Goal: Task Accomplishment & Management: Manage account settings

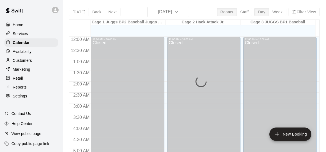
scroll to position [295, 0]
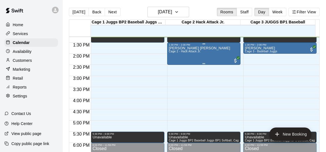
click at [186, 48] on p "Erin Pirrotta Christian Aiden" at bounding box center [199, 48] width 61 height 0
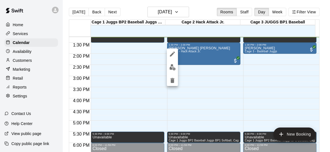
click at [128, 9] on div at bounding box center [165, 76] width 330 height 152
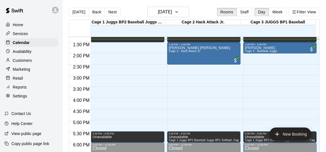
scroll to position [294, 0]
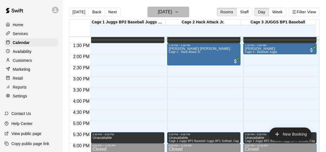
click at [189, 13] on button "Saturday Oct 11" at bounding box center [169, 12] width 42 height 11
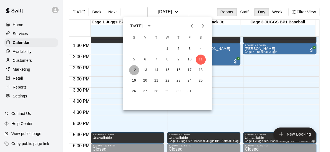
click at [135, 69] on button "12" at bounding box center [134, 70] width 10 height 10
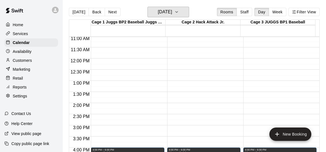
scroll to position [246, 0]
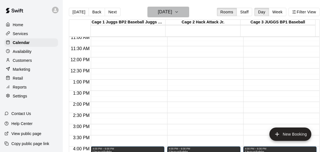
click at [179, 14] on icon "button" at bounding box center [176, 12] width 4 height 7
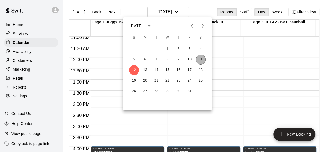
click at [201, 58] on button "11" at bounding box center [201, 59] width 10 height 10
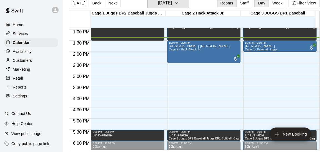
scroll to position [0, 0]
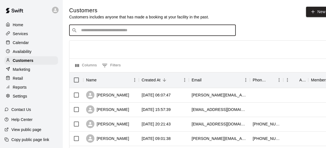
click at [114, 32] on input "Search customers by name or email" at bounding box center [156, 31] width 154 height 6
type input "****"
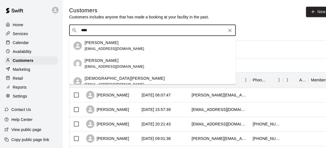
click at [106, 47] on span "[EMAIL_ADDRESS][DOMAIN_NAME]" at bounding box center [115, 49] width 60 height 4
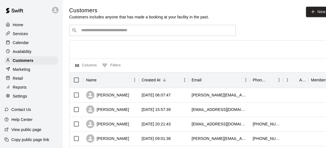
click at [80, 10] on h5 "Customers" at bounding box center [139, 11] width 140 height 8
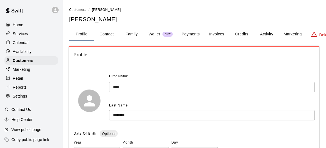
click at [129, 31] on button "Family" at bounding box center [131, 34] width 25 height 13
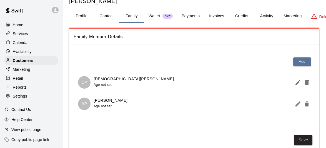
scroll to position [17, 0]
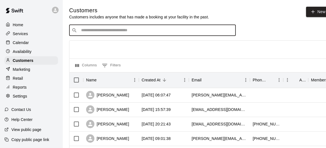
click at [118, 32] on input "Search customers by name or email" at bounding box center [156, 31] width 154 height 6
type input "****"
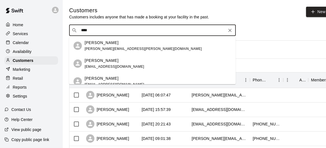
click at [126, 44] on div "Joseph Fazzalari joey.fazzalari@gmail.com" at bounding box center [158, 46] width 147 height 12
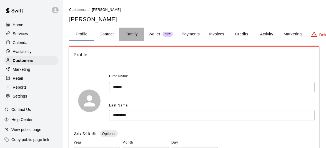
click at [130, 36] on button "Family" at bounding box center [131, 34] width 25 height 13
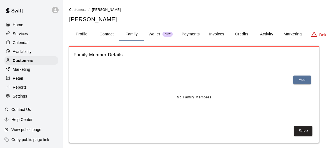
click at [300, 84] on div at bounding box center [194, 81] width 241 height 18
click at [302, 83] on button "Add" at bounding box center [302, 79] width 18 height 9
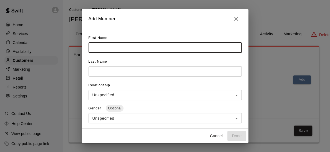
click at [206, 48] on input "text" at bounding box center [165, 48] width 153 height 10
click at [129, 46] on input "***" at bounding box center [165, 48] width 153 height 10
type input "*******"
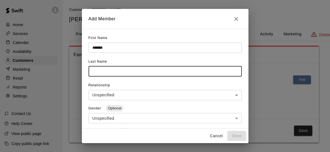
click at [123, 73] on input "text" at bounding box center [165, 71] width 153 height 10
type input "*******"
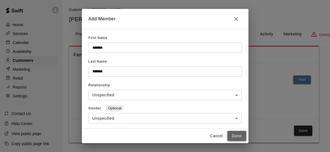
click at [239, 136] on button "Done" at bounding box center [237, 136] width 19 height 10
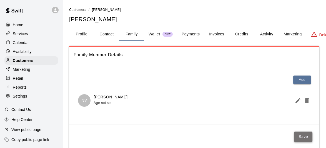
click at [301, 131] on button "Save" at bounding box center [303, 136] width 18 height 10
click at [300, 139] on button "Save" at bounding box center [303, 136] width 18 height 10
